Goal: Share content: Share content

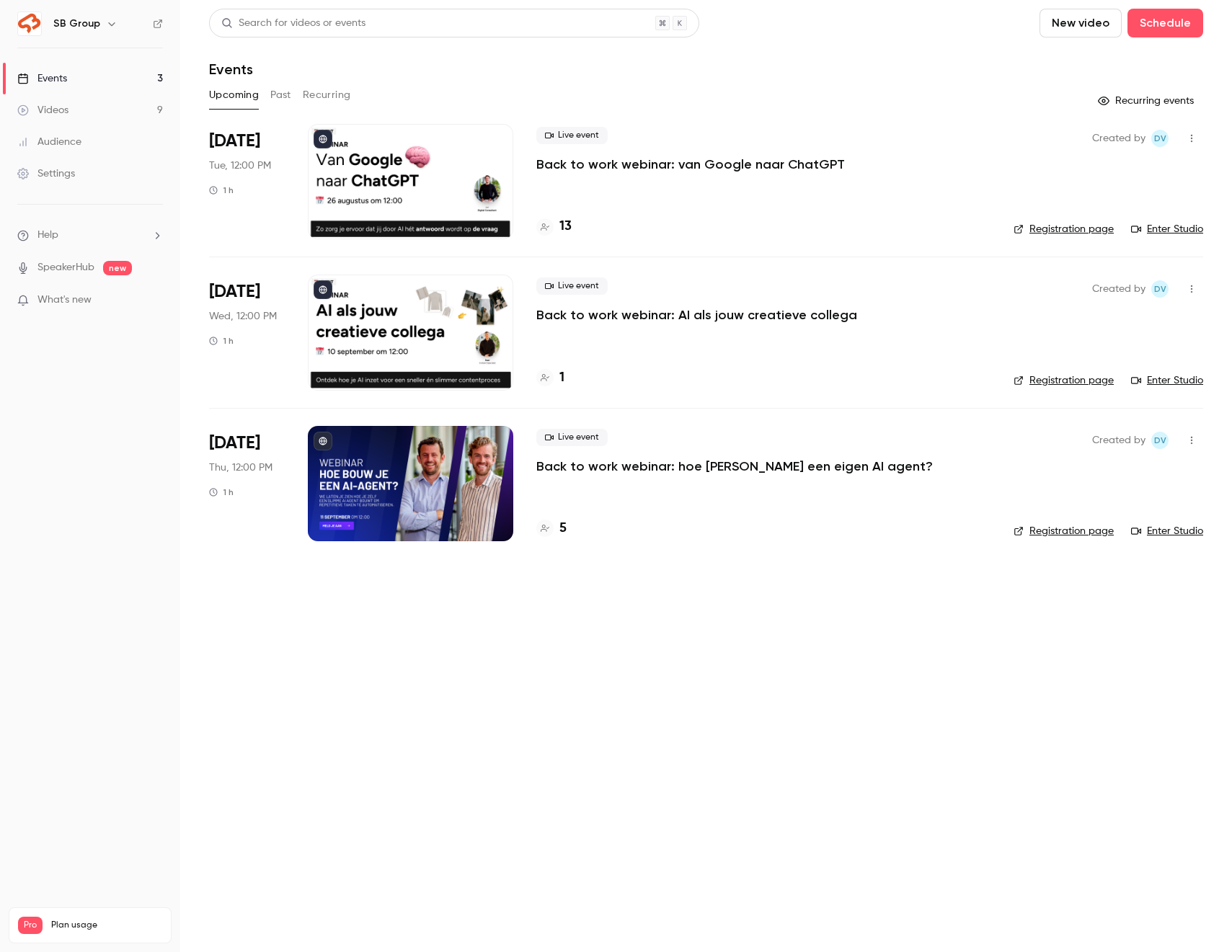
click at [118, 109] on link "Videos 9" at bounding box center [90, 110] width 180 height 32
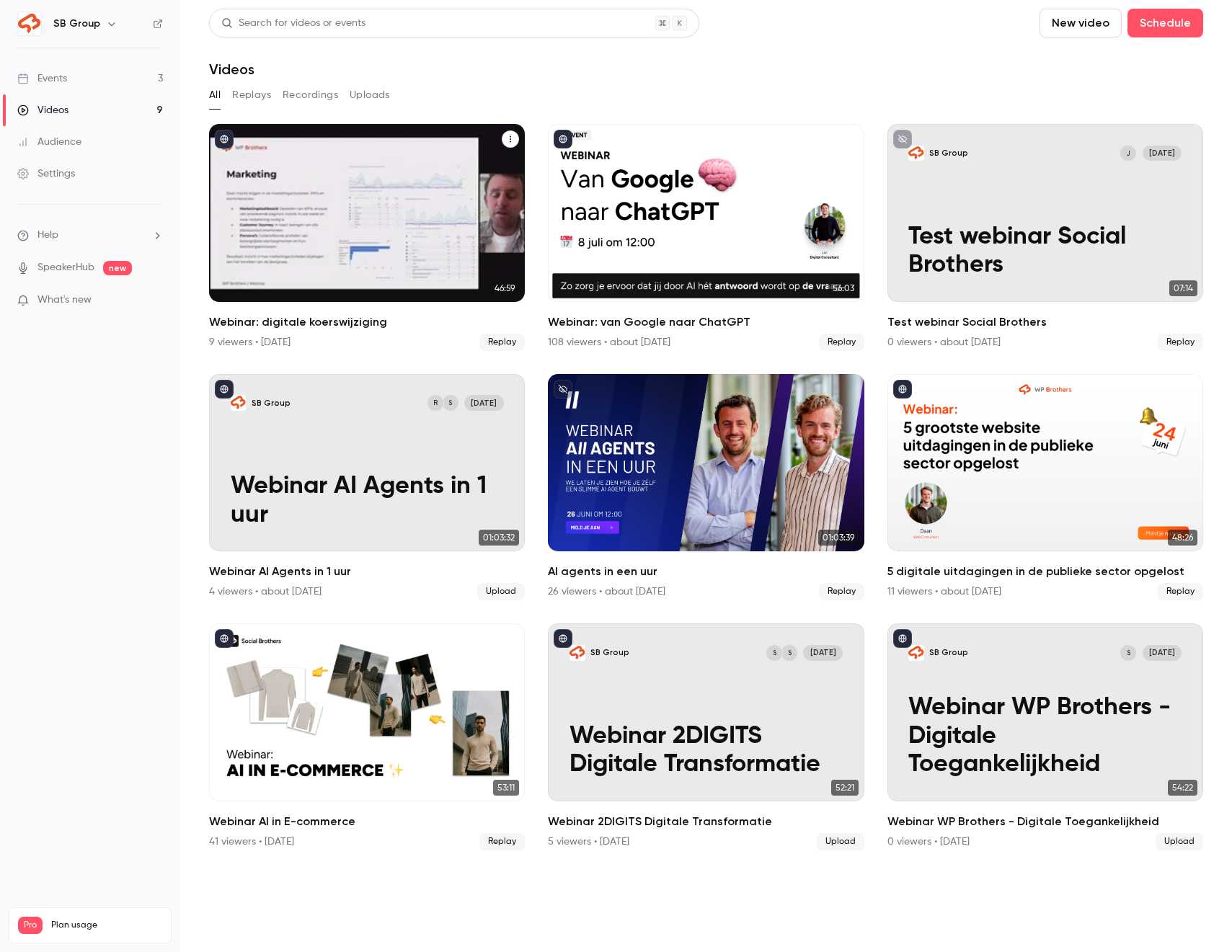
click at [513, 139] on icon "Webinar: digitale koerswijziging" at bounding box center [510, 139] width 9 height 9
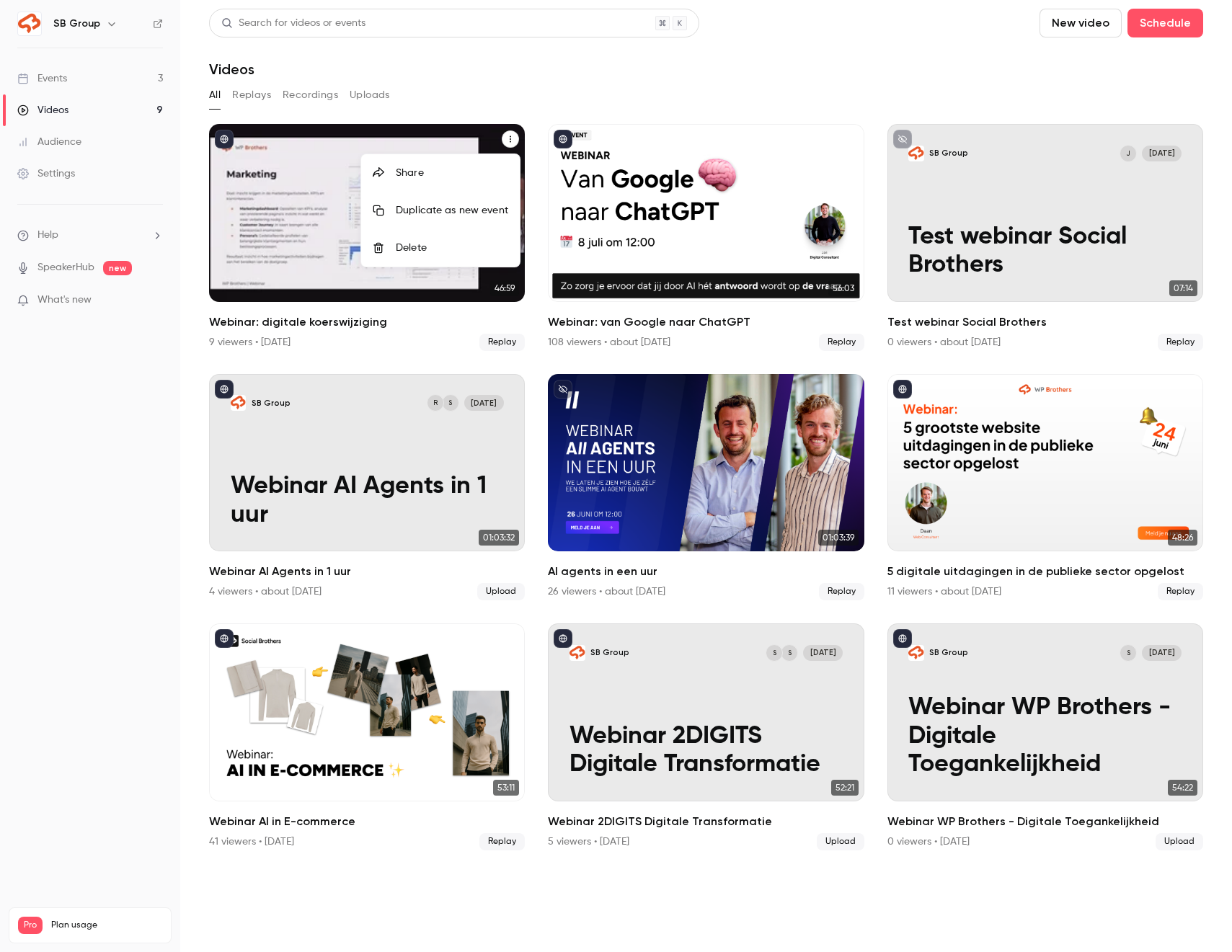
click at [448, 180] on li "Share" at bounding box center [440, 173] width 158 height 37
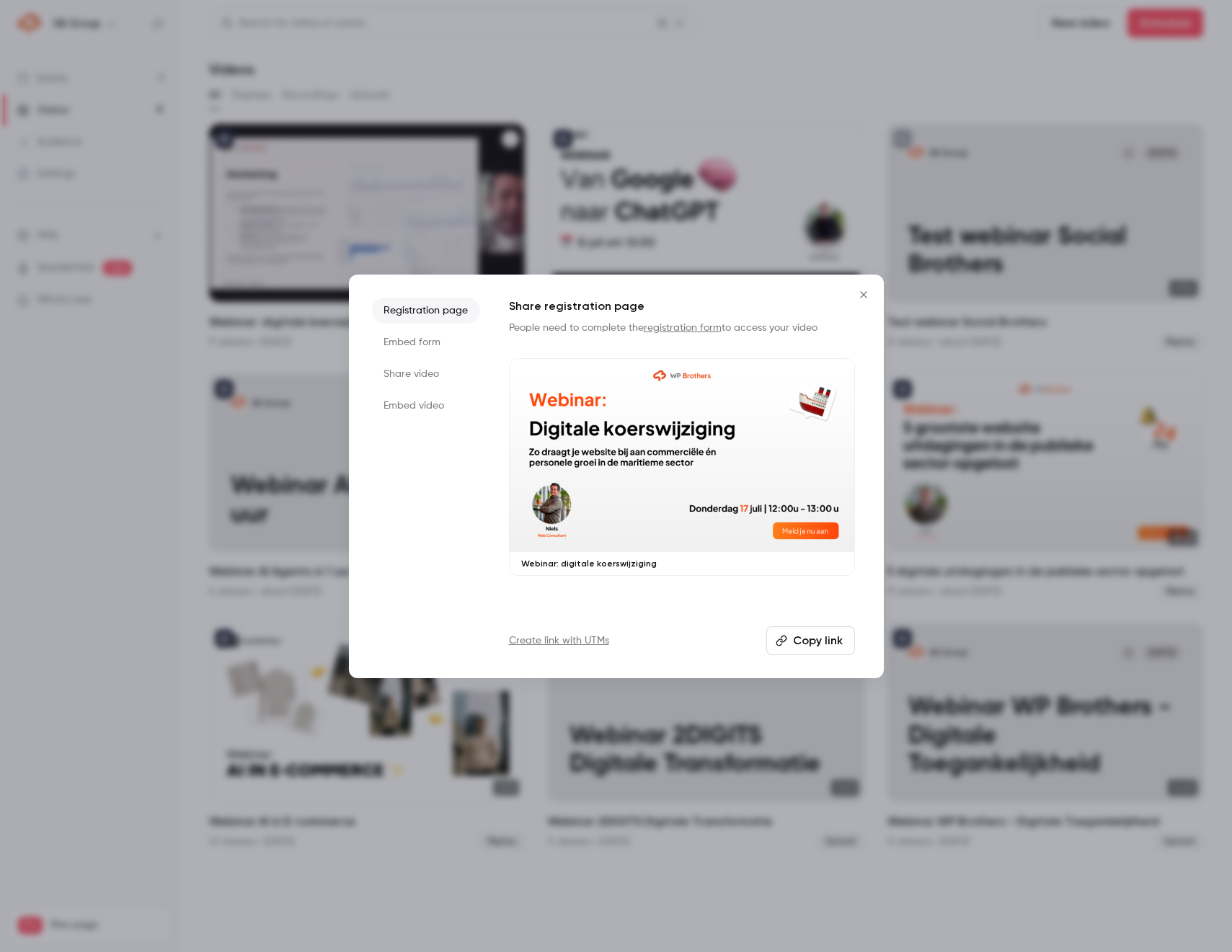
click at [422, 378] on li "Share video" at bounding box center [426, 374] width 108 height 26
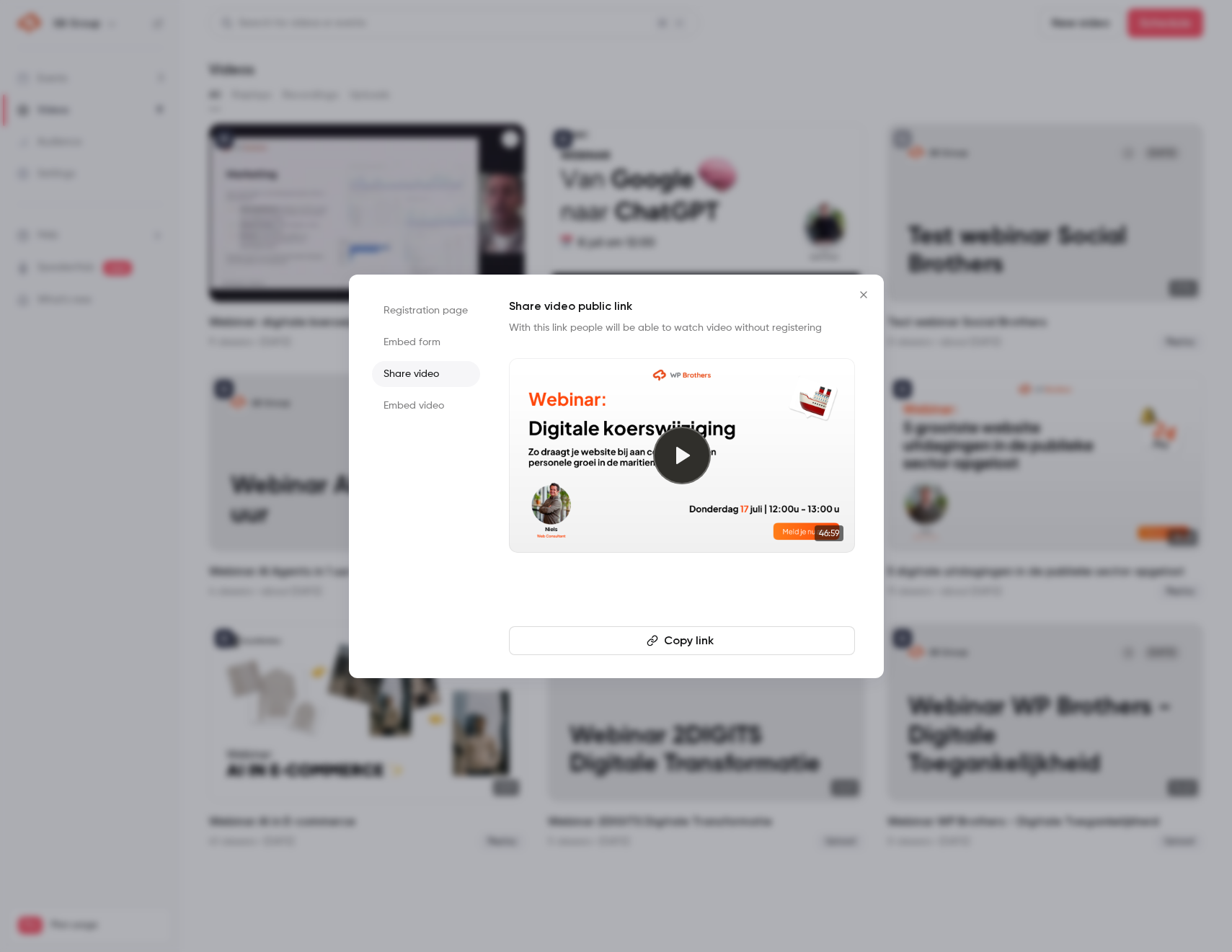
click at [774, 634] on button "Copy link" at bounding box center [682, 640] width 346 height 29
